Goal: Information Seeking & Learning: Learn about a topic

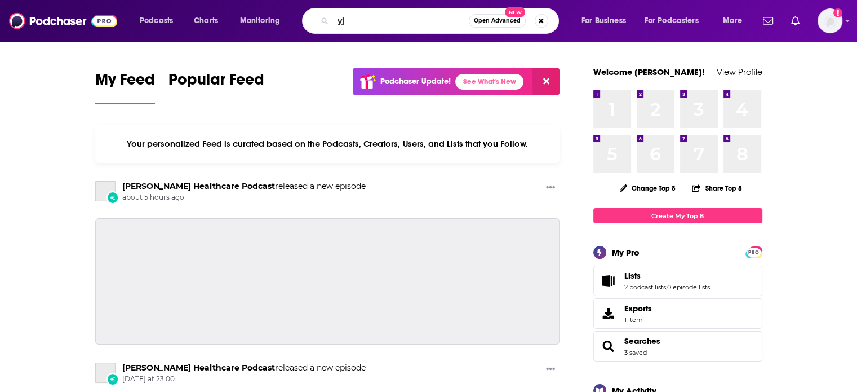
type input "y"
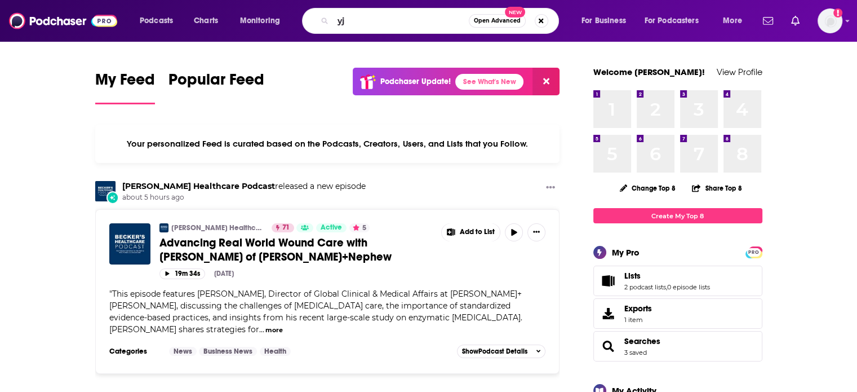
type input "y"
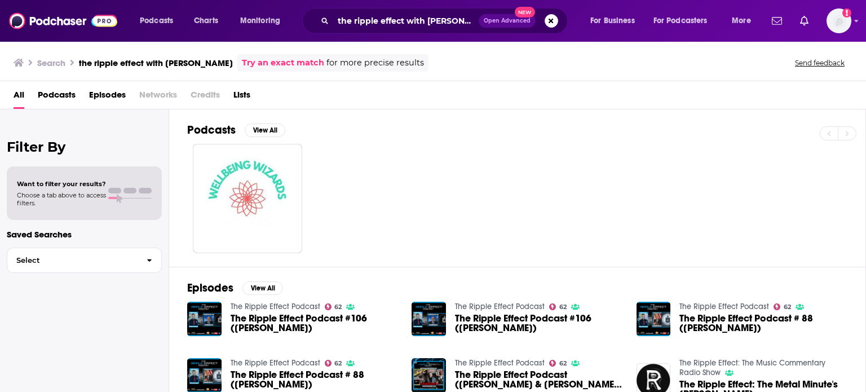
click at [55, 102] on span "Podcasts" at bounding box center [57, 97] width 38 height 23
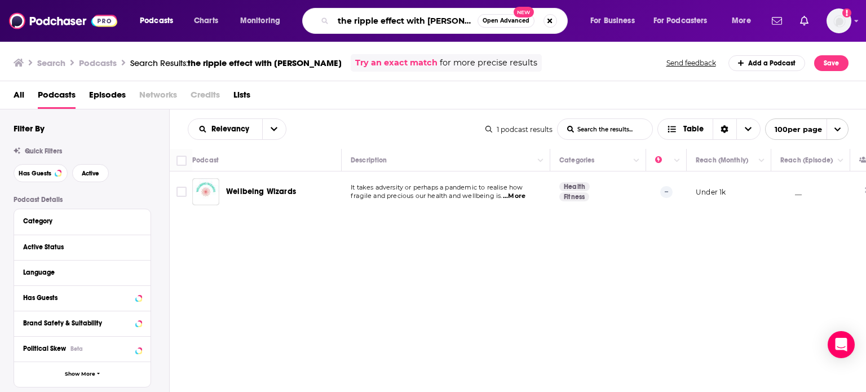
drag, startPoint x: 403, startPoint y: 22, endPoint x: 447, endPoint y: 26, distance: 44.2
click at [447, 26] on input "the ripple effect with [PERSON_NAME]" at bounding box center [405, 21] width 144 height 18
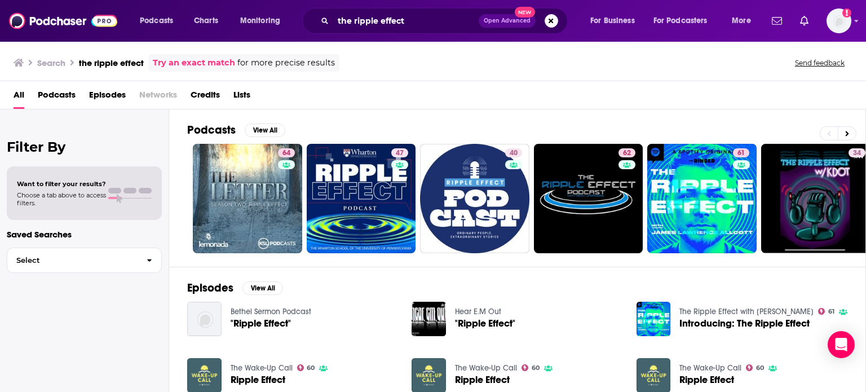
click at [54, 87] on span "Podcasts" at bounding box center [57, 97] width 38 height 23
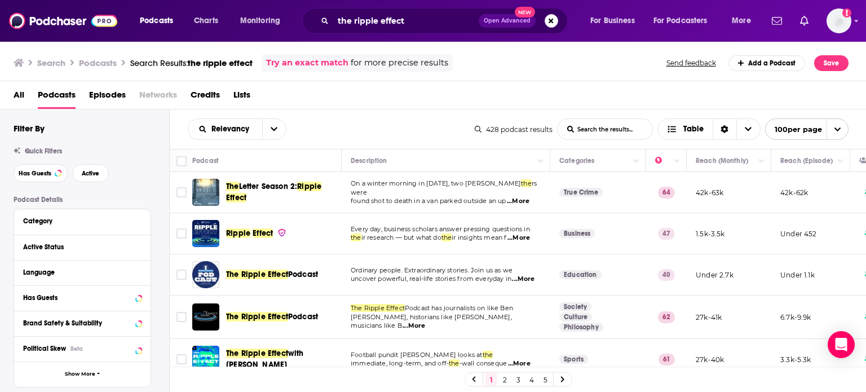
click at [528, 234] on span "...More" at bounding box center [518, 237] width 23 height 9
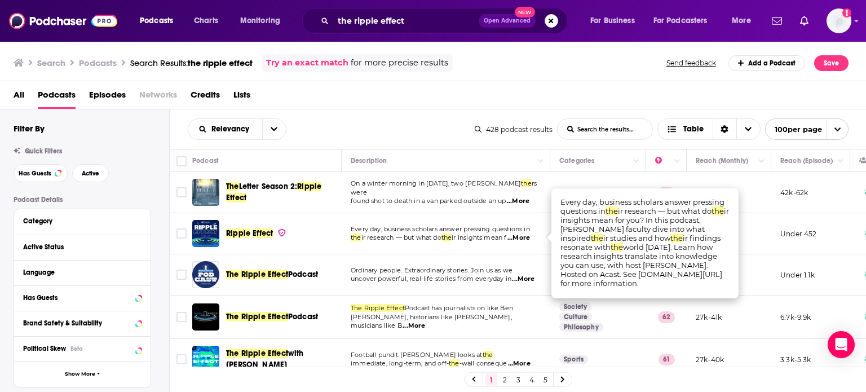
click at [528, 234] on span "...More" at bounding box center [518, 237] width 23 height 9
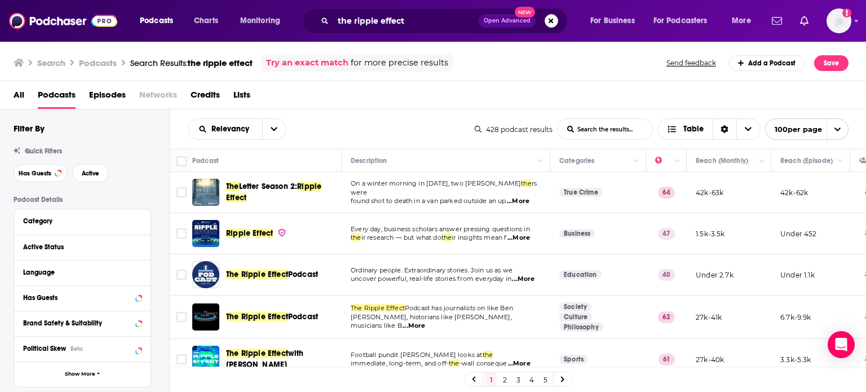
click at [531, 276] on span "...More" at bounding box center [523, 278] width 23 height 9
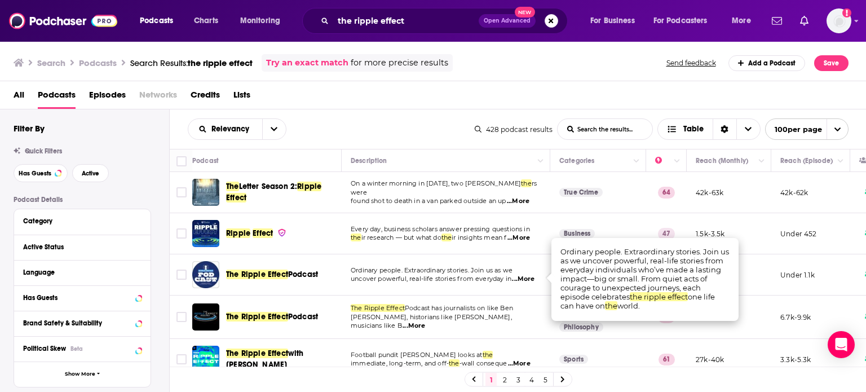
click at [531, 276] on span "...More" at bounding box center [523, 278] width 23 height 9
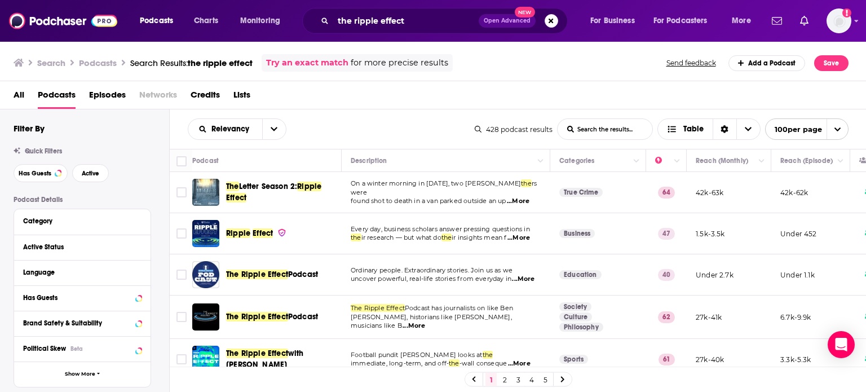
click at [531, 276] on span "...More" at bounding box center [523, 278] width 23 height 9
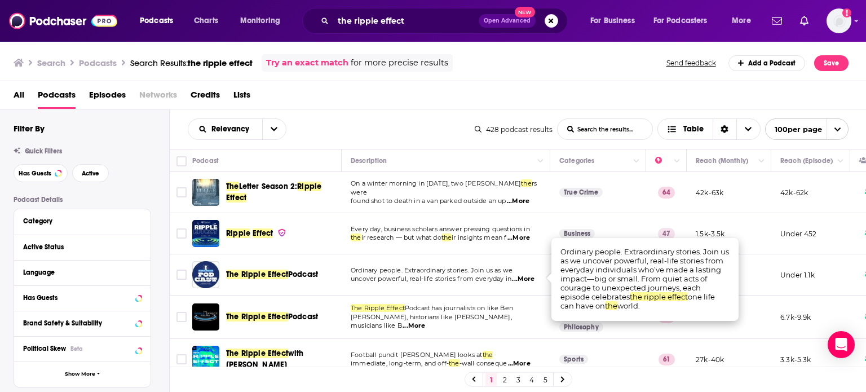
click at [531, 276] on span "...More" at bounding box center [523, 278] width 23 height 9
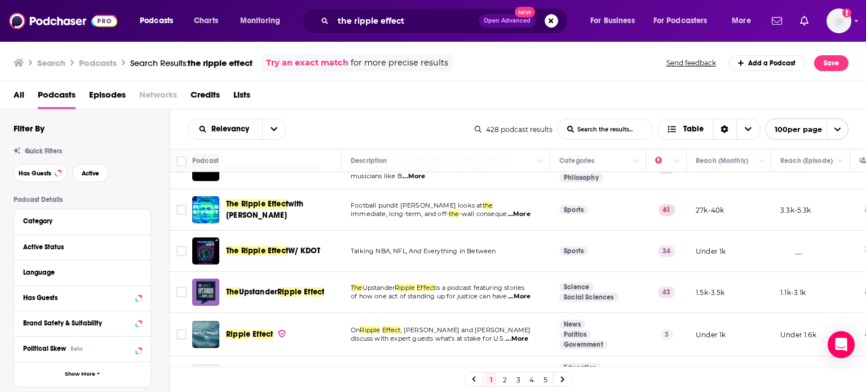
scroll to position [169, 0]
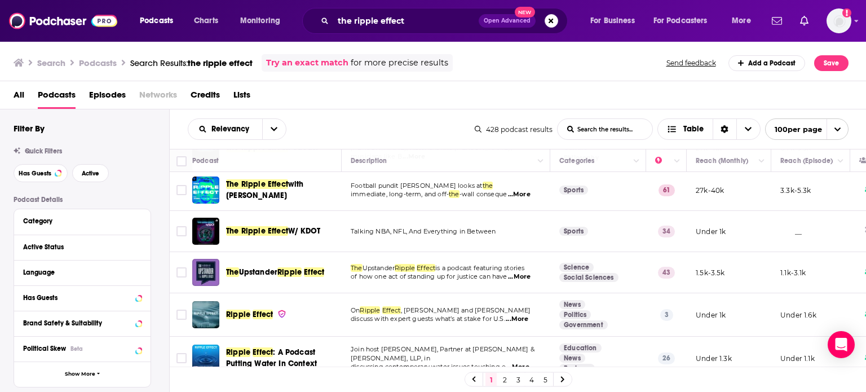
click at [19, 99] on span "All" at bounding box center [19, 97] width 11 height 23
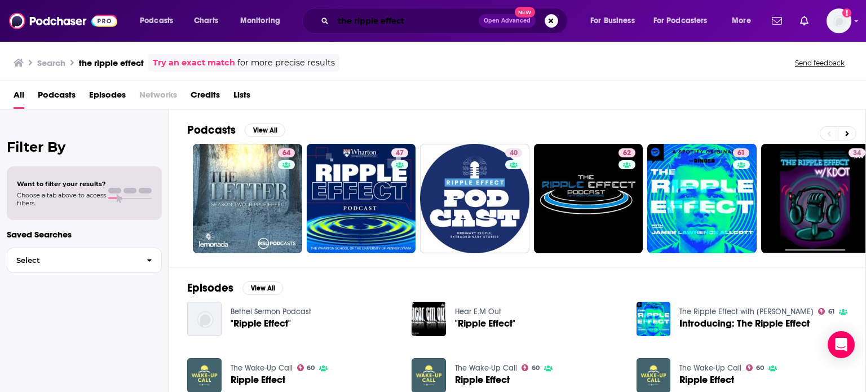
click at [431, 18] on input "the ripple effect" at bounding box center [405, 21] width 145 height 18
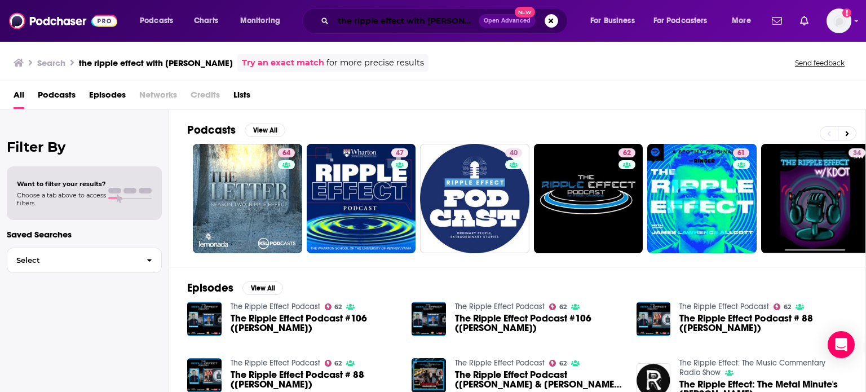
click at [449, 26] on input "the ripple effect with [PERSON_NAME]" at bounding box center [405, 21] width 145 height 18
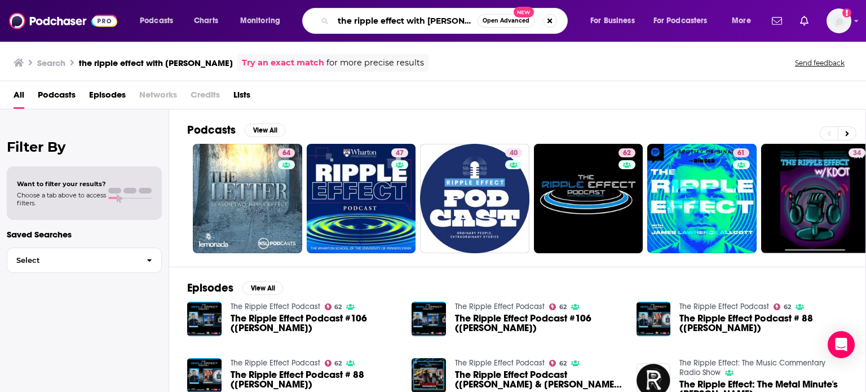
type input "the ripple effect with [PERSON_NAME]"
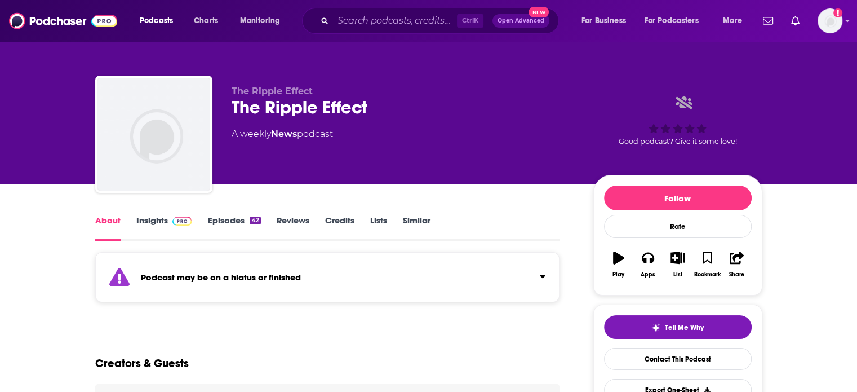
click at [165, 219] on link "Insights" at bounding box center [164, 228] width 56 height 26
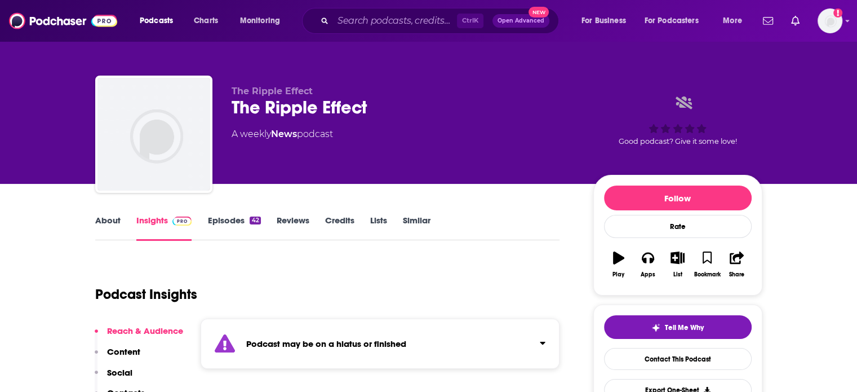
click at [225, 216] on link "Episodes 42" at bounding box center [233, 228] width 53 height 26
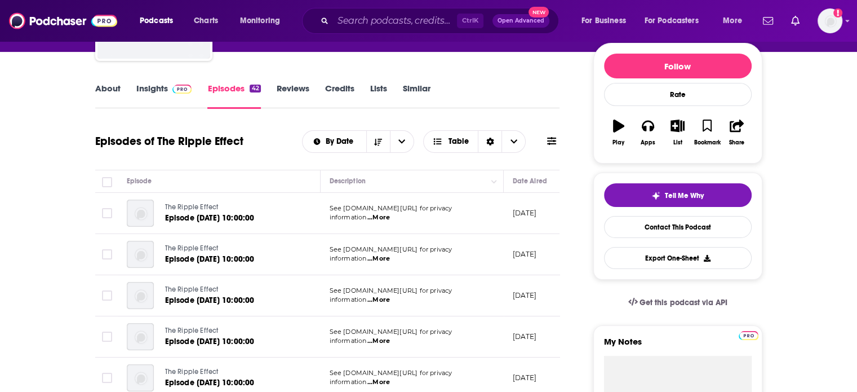
scroll to position [113, 0]
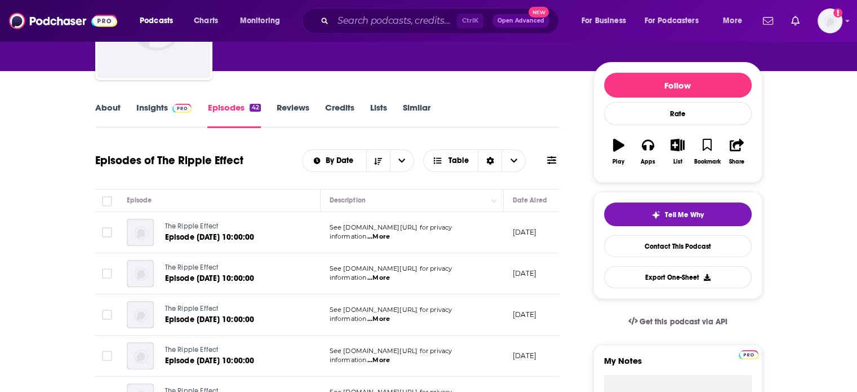
click at [162, 103] on link "Insights" at bounding box center [164, 115] width 56 height 26
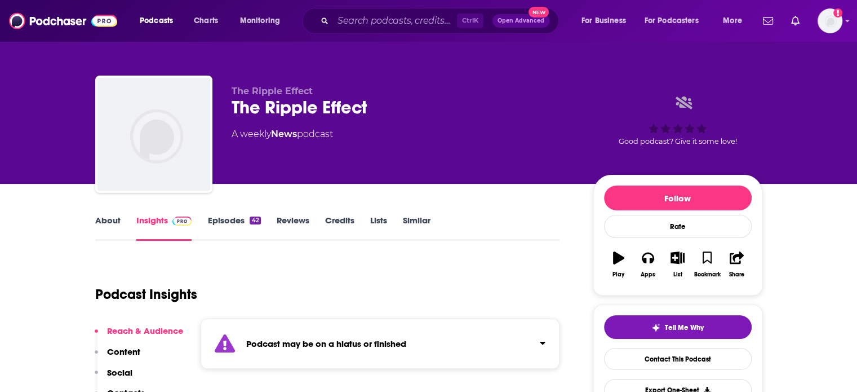
click at [162, 106] on img "The Ripple Effect" at bounding box center [153, 134] width 113 height 113
